Goal: Task Accomplishment & Management: Manage account settings

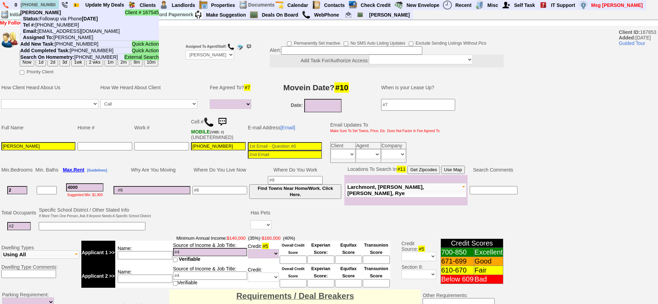
select select
click at [35, 4] on input "[PHONE_NUMBER]" at bounding box center [40, 4] width 38 height 9
click at [35, 4] on input "914-506-1774" at bounding box center [40, 4] width 38 height 9
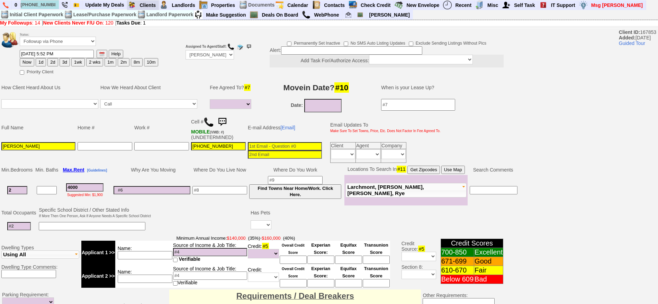
click at [0, 0] on blink "Requires Action By Me (14)" at bounding box center [0, 0] width 0 height 0
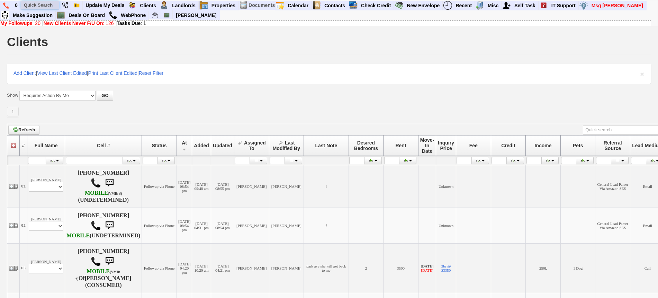
click at [36, 3] on input "text" at bounding box center [40, 5] width 38 height 9
paste input "9175291252"
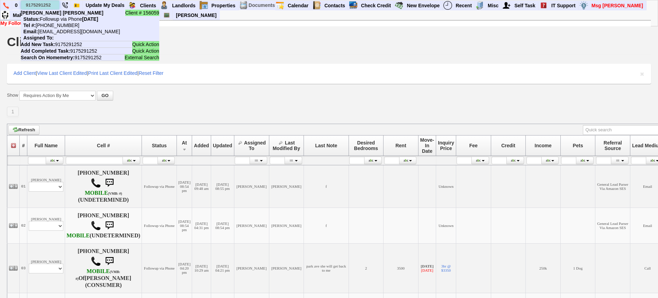
type input "9175291252"
click at [68, 22] on li "Client # 156059 Takay Matthews Status: Followup via Phone Tuesday, September 2n…" at bounding box center [90, 25] width 138 height 31
click at [49, 4] on input "text" at bounding box center [40, 5] width 38 height 9
paste input "646) 300-7762"
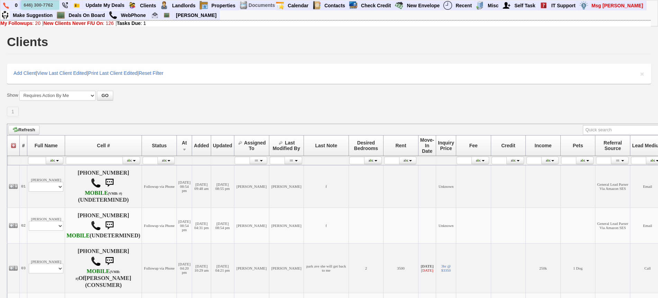
type input "646) 300-7762"
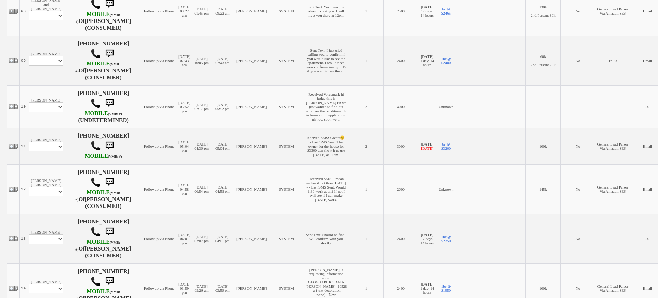
scroll to position [519, 0]
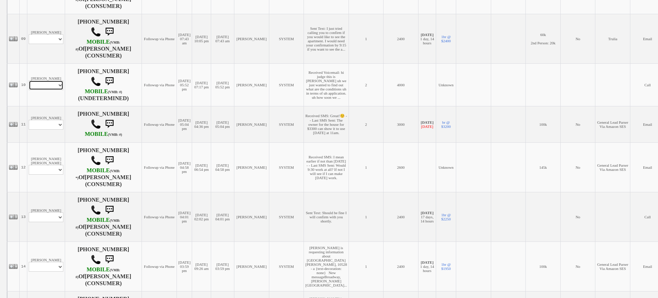
click at [46, 90] on select "Profile Edit Print Closed Deals" at bounding box center [46, 85] width 35 height 10
select select "ChangeURL,/crm/custom/edit_client_form.php?redirect=%2Fcrm%2Fclients.php&id=167…"
click at [29, 85] on select "Profile Edit Print Closed Deals" at bounding box center [46, 85] width 35 height 10
select select
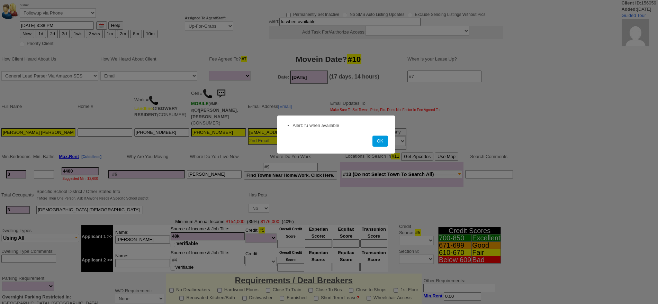
select select
click at [383, 140] on button "OK" at bounding box center [380, 141] width 16 height 11
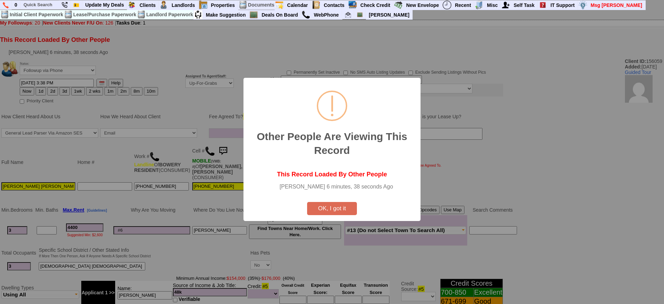
click at [346, 210] on button "OK, I got it" at bounding box center [332, 208] width 50 height 13
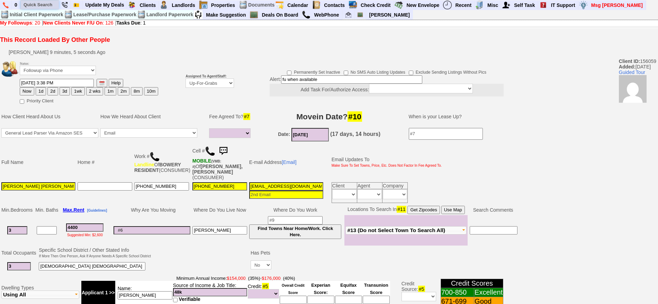
click at [34, 3] on input "text" at bounding box center [40, 4] width 38 height 9
type input "123 mamaroneck ave"
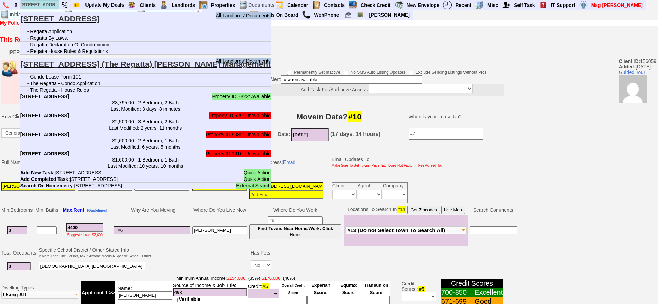
click at [69, 95] on b "123 Mamaroneck Ave - Unit #308 - Floor: 3rd in Mamaroneck, NY" at bounding box center [44, 97] width 49 height 6
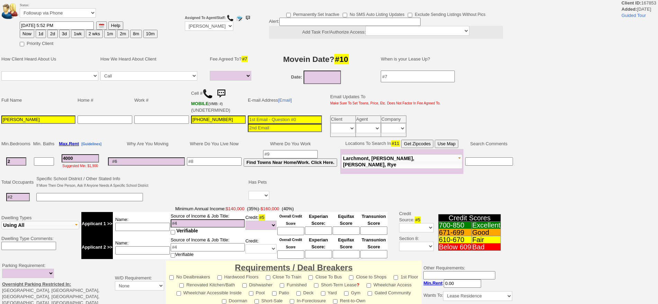
select select
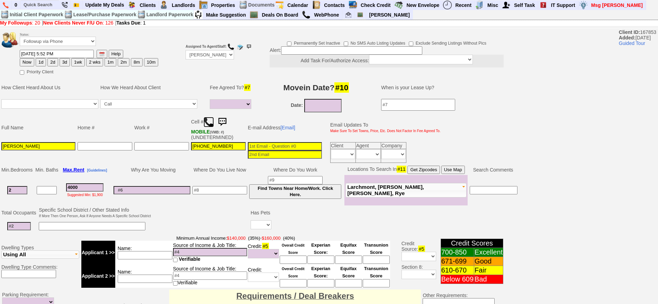
click at [208, 124] on img at bounding box center [208, 122] width 10 height 10
click at [280, 145] on input at bounding box center [285, 146] width 74 height 8
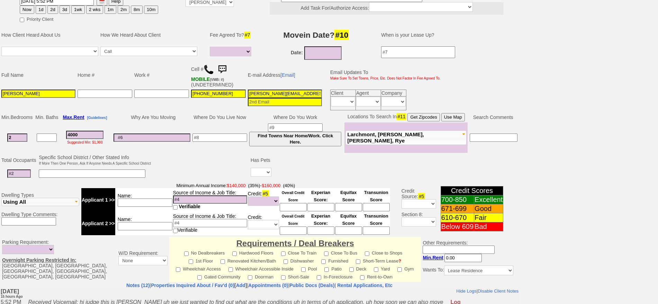
scroll to position [43, 0]
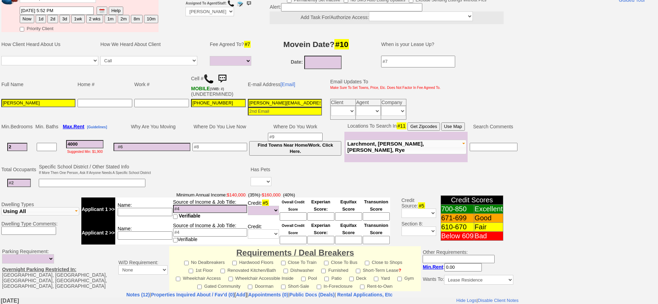
type input "dixon.ondieki@gmail.com"
click at [48, 102] on input "[PERSON_NAME]" at bounding box center [38, 103] width 74 height 8
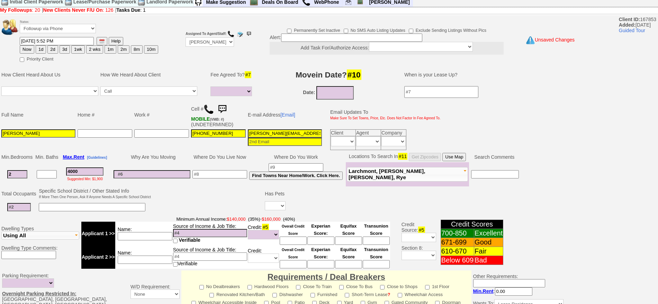
scroll to position [0, 0]
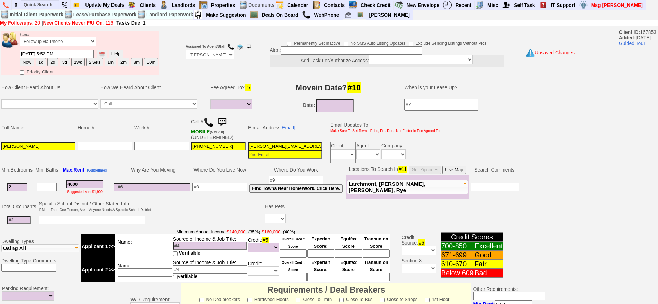
type input "Dixon Ondieki"
click at [39, 61] on button "1d" at bounding box center [41, 62] width 10 height 8
type input "09/14/2025 09:50 AM"
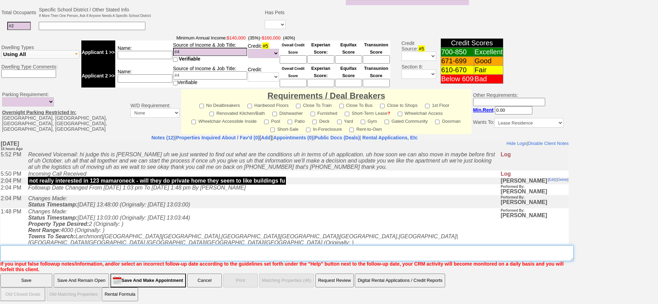
click at [257, 252] on textarea "Insert New Note Here" at bounding box center [286, 253] width 573 height 16
type textarea "interested in 123 mamaroneck ave - fu"
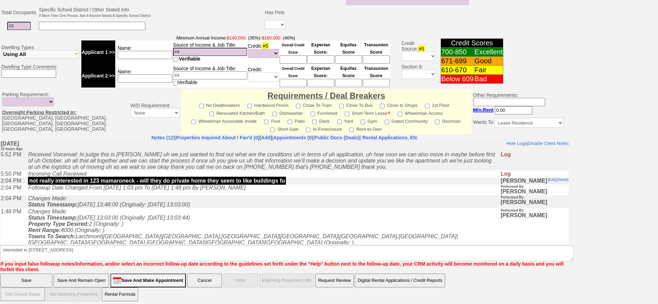
click input "Save And Remain Open" at bounding box center [81, 281] width 55 height 14
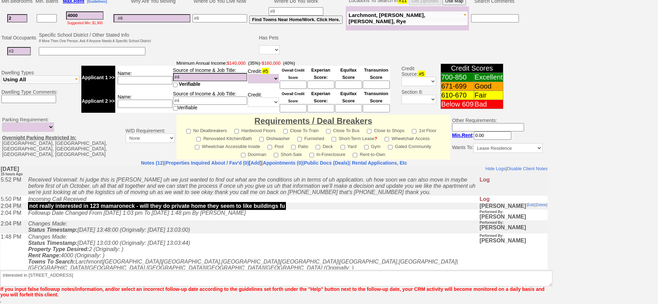
scroll to position [169, 0]
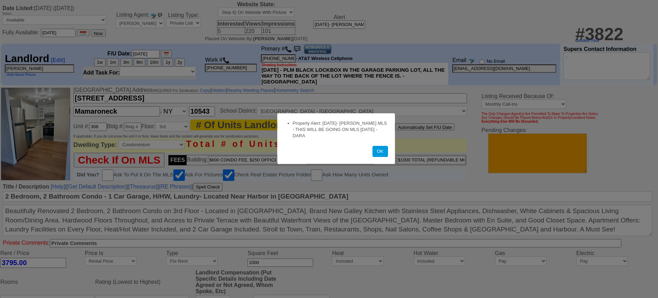
click at [380, 153] on button "OK" at bounding box center [380, 151] width 16 height 11
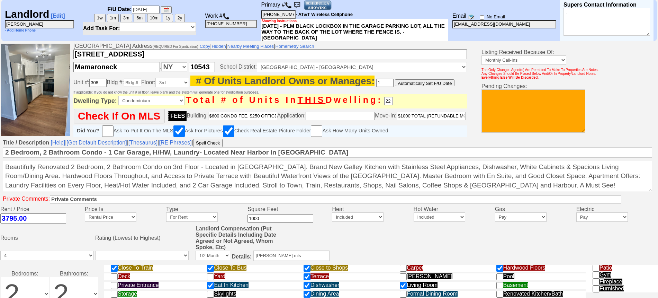
scroll to position [61, 0]
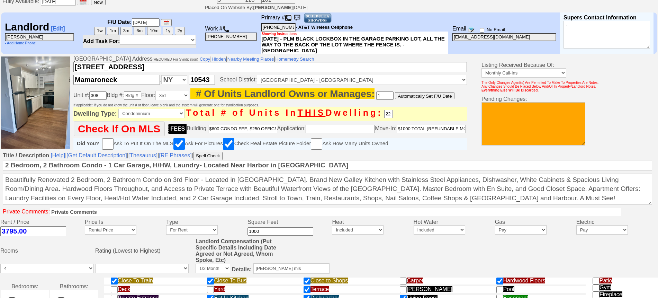
click at [291, 18] on img at bounding box center [288, 18] width 7 height 7
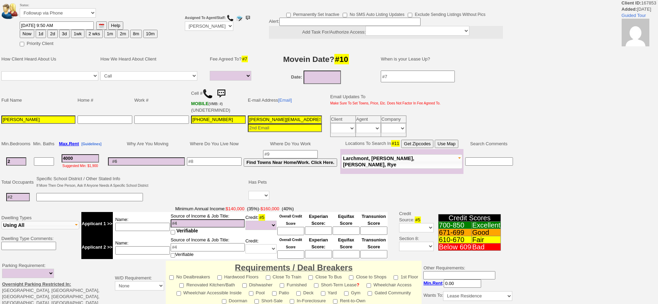
select select
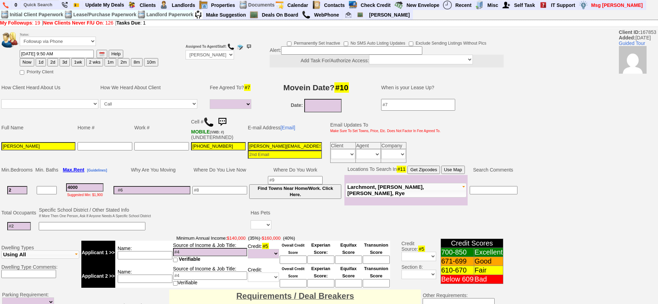
click at [300, 145] on input "dixon.ondieki@gmail.com" at bounding box center [285, 146] width 74 height 8
click at [44, 7] on input "text" at bounding box center [40, 4] width 38 height 9
paste input "339) 237-1077"
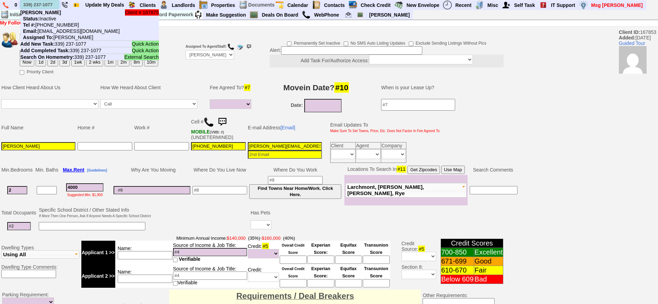
type input "339) 237-1077"
click at [60, 14] on li "Client # 167875 Mary Giurguis Status: Inactive Tel #: 339-237-1077 Email: marym…" at bounding box center [89, 24] width 138 height 31
click at [48, 2] on input "text" at bounding box center [40, 4] width 38 height 9
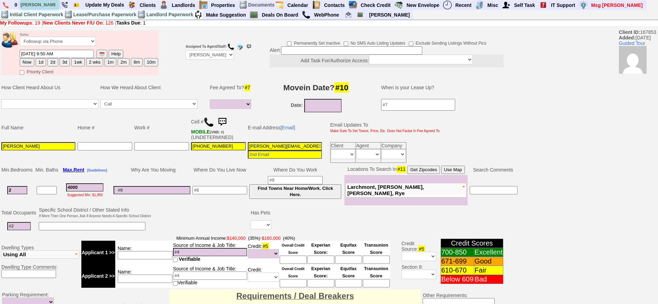
click at [49, 3] on input "emma" at bounding box center [40, 4] width 38 height 9
click at [47, 5] on input "emma" at bounding box center [40, 4] width 38 height 9
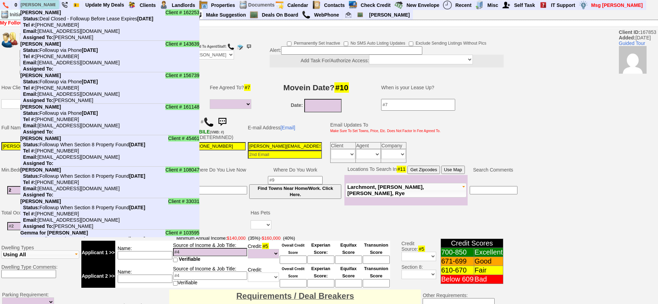
type input "emma"
click at [88, 87] on li "Client # 156739 Emma Marshall Status: Followup via Phone Friday, September 12th…" at bounding box center [109, 87] width 179 height 31
click at [43, 7] on input "text" at bounding box center [40, 4] width 38 height 9
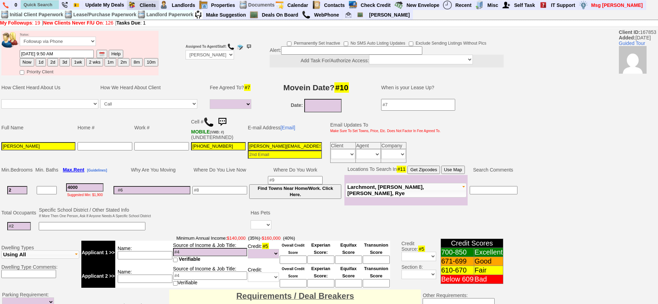
click at [0, 0] on td "Requires Action By Me (19)" at bounding box center [0, 0] width 0 height 0
click at [0, 0] on blink "Requires Action By Me (19)" at bounding box center [0, 0] width 0 height 0
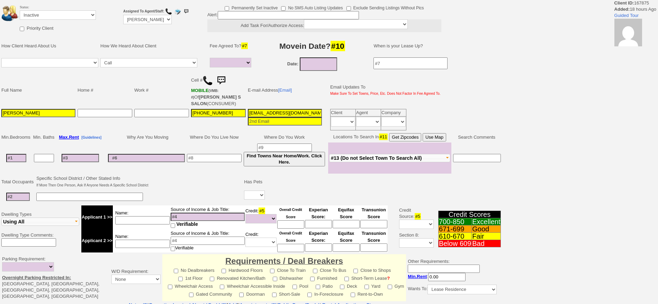
select select
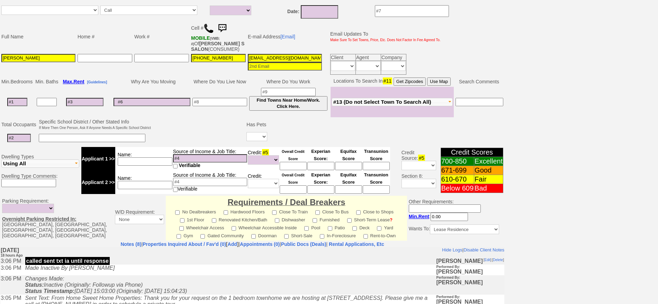
scroll to position [18, 0]
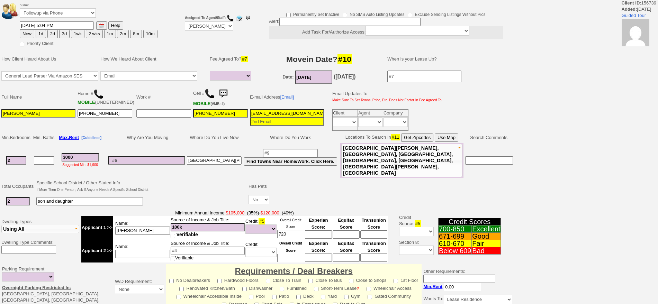
select select
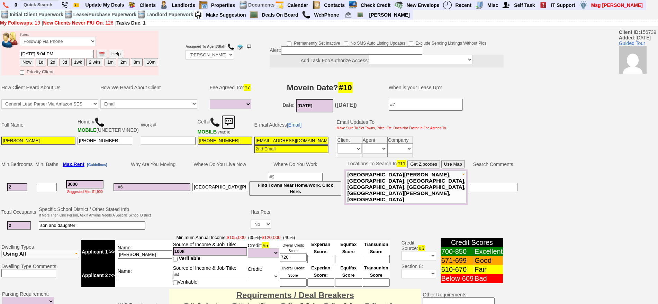
click at [225, 124] on img at bounding box center [228, 122] width 14 height 14
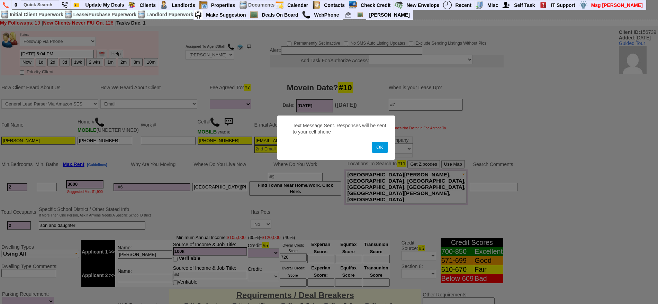
click at [372, 142] on button "OK" at bounding box center [380, 147] width 16 height 11
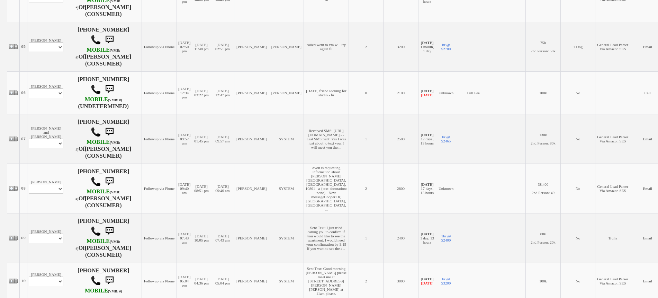
scroll to position [358, 0]
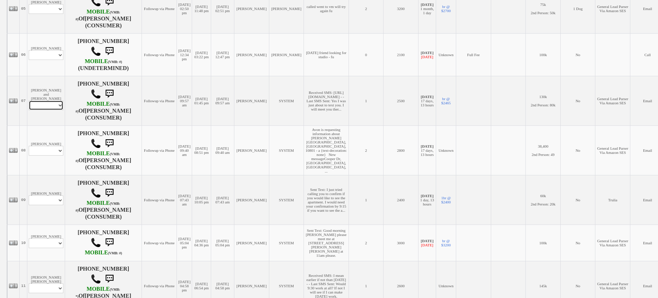
click at [51, 110] on select "Profile Edit Print Email Externally (Will Not Be Tracked In CRM) Closed Deals" at bounding box center [46, 105] width 35 height 10
select select "ChangeURL,/crm/custom/edit_client_form.php?redirect=%2Fcrm%2Fclients.php&id=167…"
click at [29, 104] on select "Profile Edit Print Email Externally (Will Not Be Tracked In CRM) Closed Deals" at bounding box center [46, 105] width 35 height 10
select select
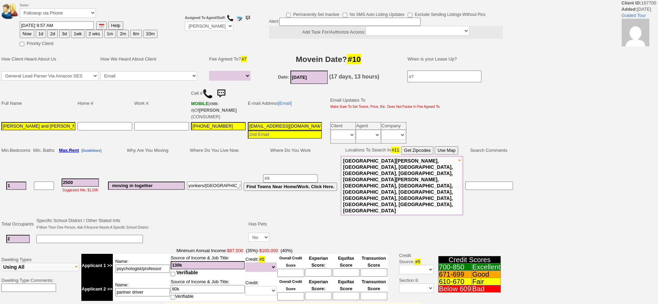
select select
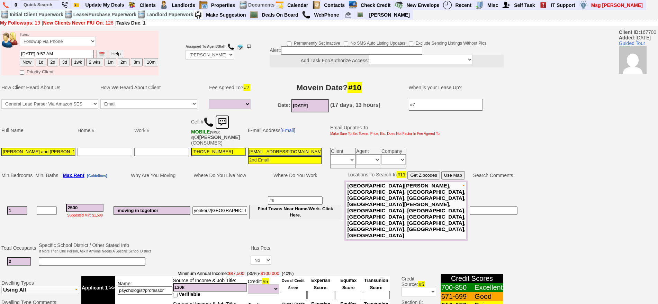
click at [221, 121] on img at bounding box center [222, 122] width 14 height 14
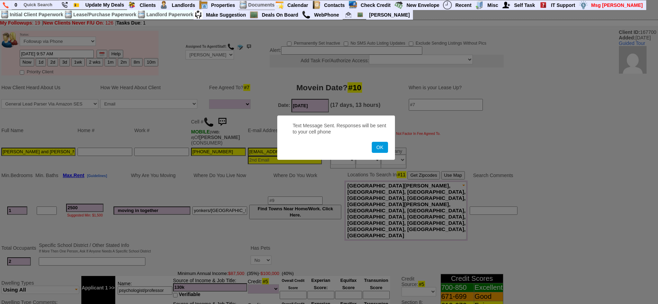
click at [372, 142] on button "OK" at bounding box center [380, 147] width 16 height 11
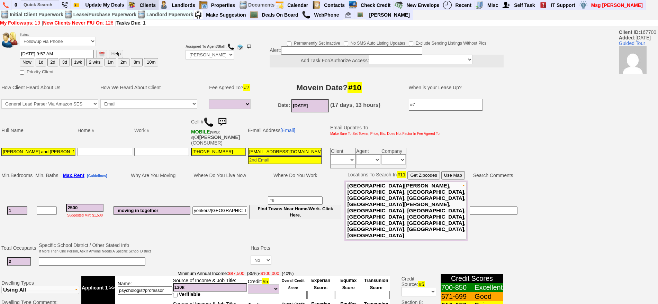
click at [0, 0] on blink "Requires Action By Me (19)" at bounding box center [0, 0] width 0 height 0
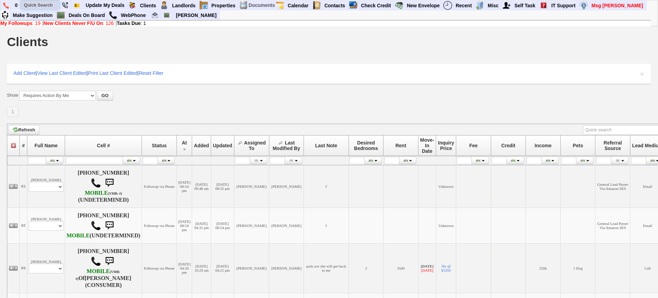
click at [41, 4] on input "text" at bounding box center [40, 5] width 38 height 9
paste input "[PHONE_NUMBER]"
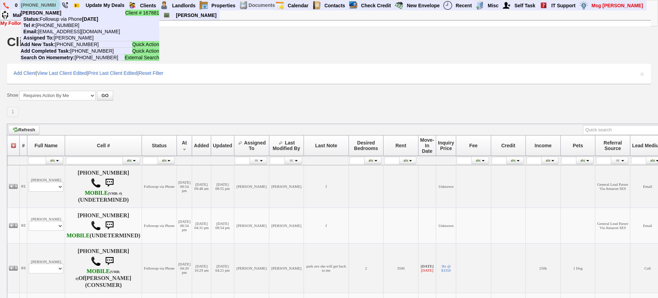
click at [45, 6] on input "[PHONE_NUMBER]" at bounding box center [40, 5] width 38 height 9
click at [45, 4] on input "[PHONE_NUMBER]" at bounding box center [40, 5] width 38 height 9
paste input "[PHONE_NUMBER]"
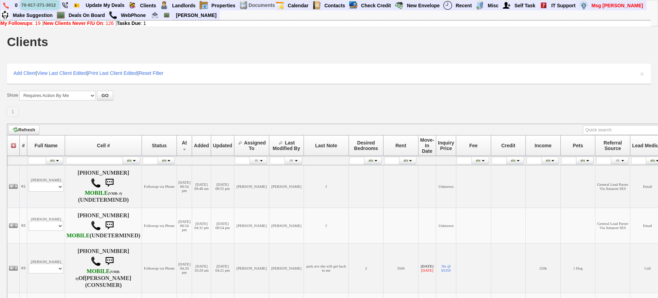
click at [49, 3] on input "321-576-917-371-3012" at bounding box center [40, 5] width 38 height 9
paste input "text"
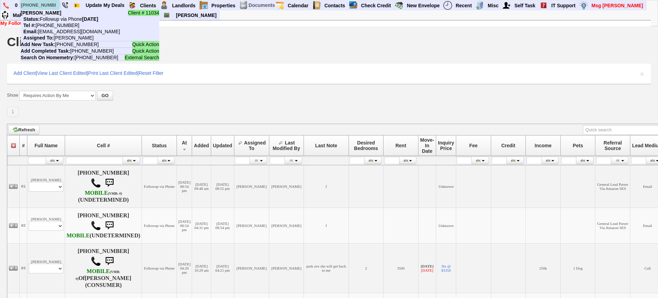
click at [53, 6] on input "[PHONE_NUMBER]" at bounding box center [40, 5] width 38 height 9
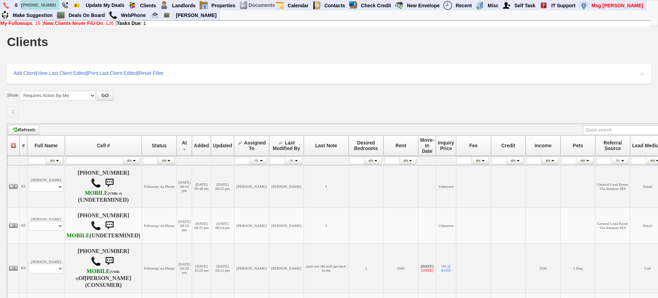
click at [41, 2] on input "[PHONE_NUMBER]" at bounding box center [40, 5] width 38 height 9
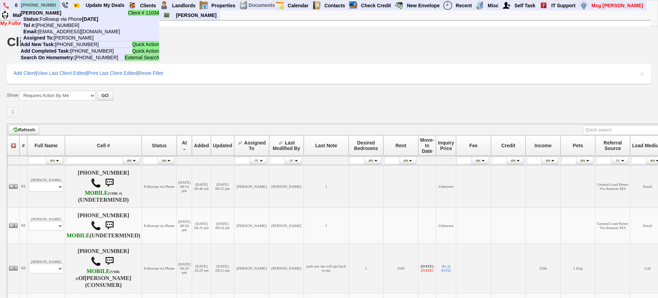
click at [41, 2] on input "[PHONE_NUMBER]" at bounding box center [40, 5] width 38 height 9
paste input "[PHONE_NUMBER]"
click at [47, 4] on input "[PHONE_NUMBER]" at bounding box center [40, 5] width 38 height 9
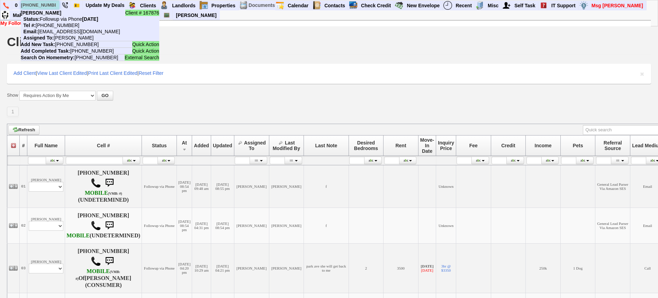
click at [47, 4] on input "[PHONE_NUMBER]" at bounding box center [40, 5] width 38 height 9
paste input "06-1774"
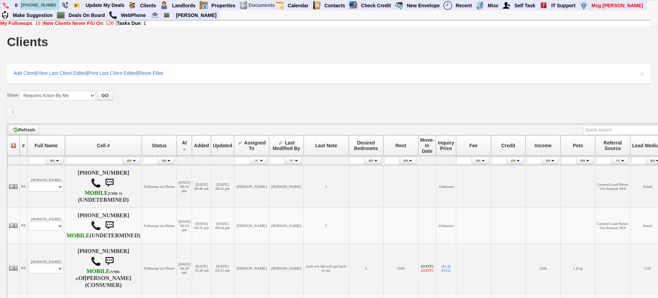
type input "[PHONE_NUMBER]"
